Goal: Task Accomplishment & Management: Manage account settings

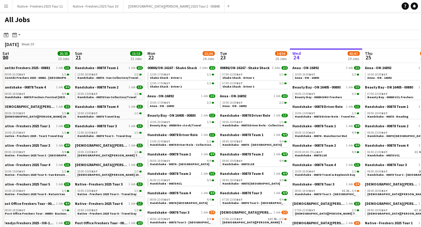
scroll to position [0, 145]
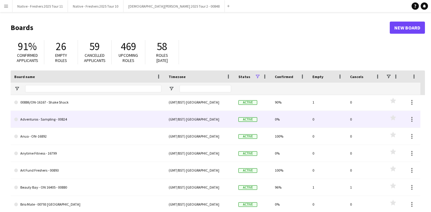
scroll to position [82, 0]
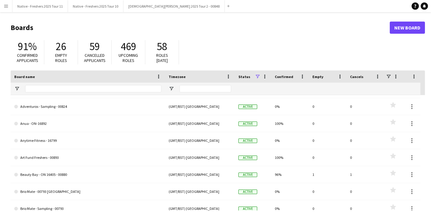
click at [7, 5] on app-icon "Menu" at bounding box center [6, 6] width 5 height 5
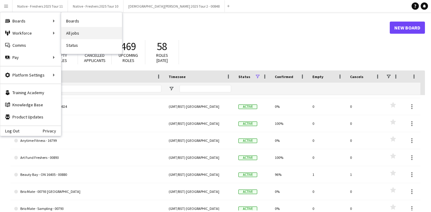
click at [85, 30] on link "All jobs" at bounding box center [91, 33] width 61 height 12
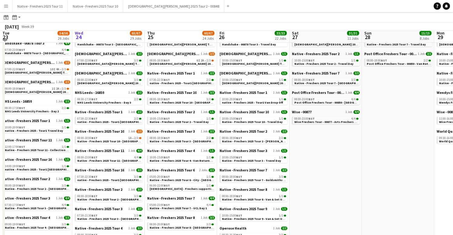
scroll to position [158, 0]
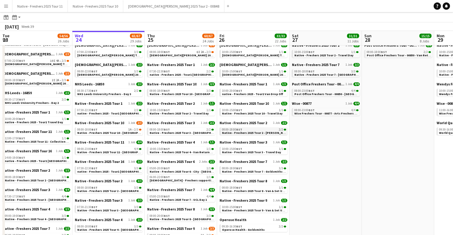
click at [266, 131] on span "Native - Freshers 2025 Tour 2 - [PERSON_NAME][GEOGRAPHIC_DATA]" at bounding box center [271, 133] width 98 height 4
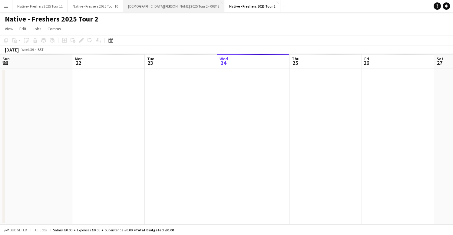
scroll to position [0, 209]
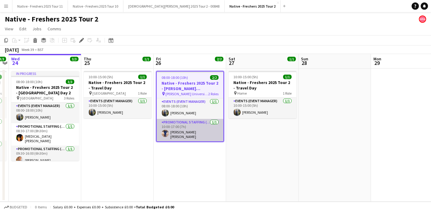
click at [165, 132] on app-user-avatar at bounding box center [165, 133] width 7 height 7
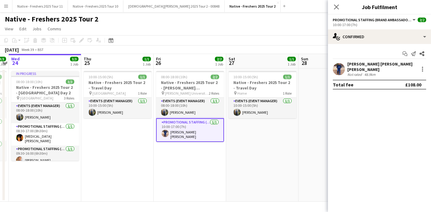
click at [336, 66] on app-user-avatar at bounding box center [339, 69] width 12 height 12
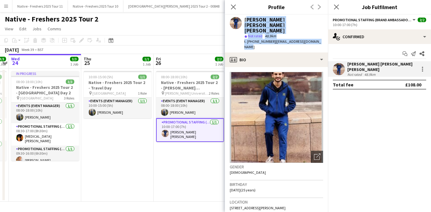
drag, startPoint x: 245, startPoint y: 19, endPoint x: 321, endPoint y: 30, distance: 77.2
click at [321, 30] on div "Syed Taimoor Shah Shirazi star Not rated 48.9km t. +447450802330 | taimoorshera…" at bounding box center [276, 34] width 103 height 38
